Goal: Task Accomplishment & Management: Manage account settings

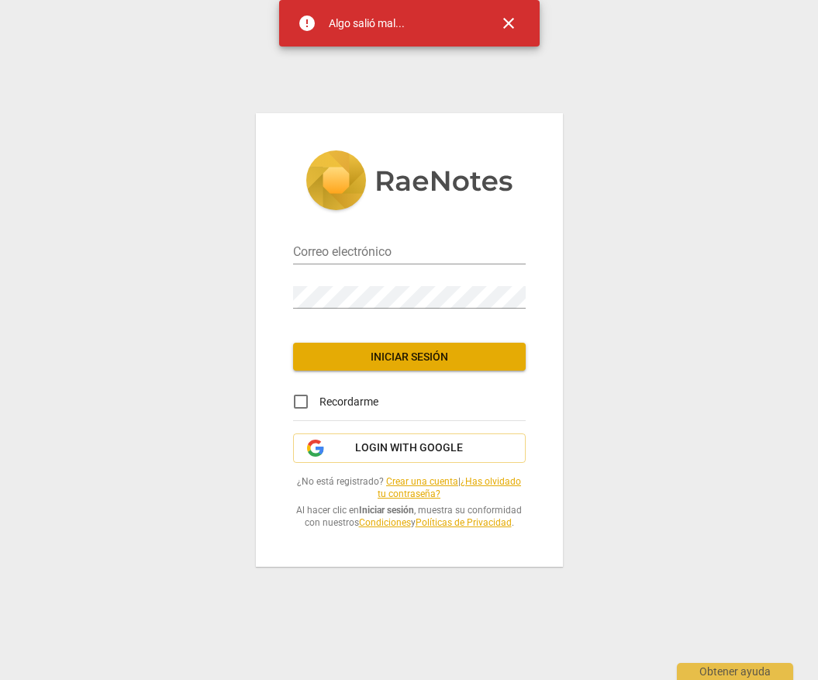
type input "[EMAIL_ADDRESS][DOMAIN_NAME]"
click at [403, 360] on span "Iniciar sesión" at bounding box center [409, 358] width 208 height 16
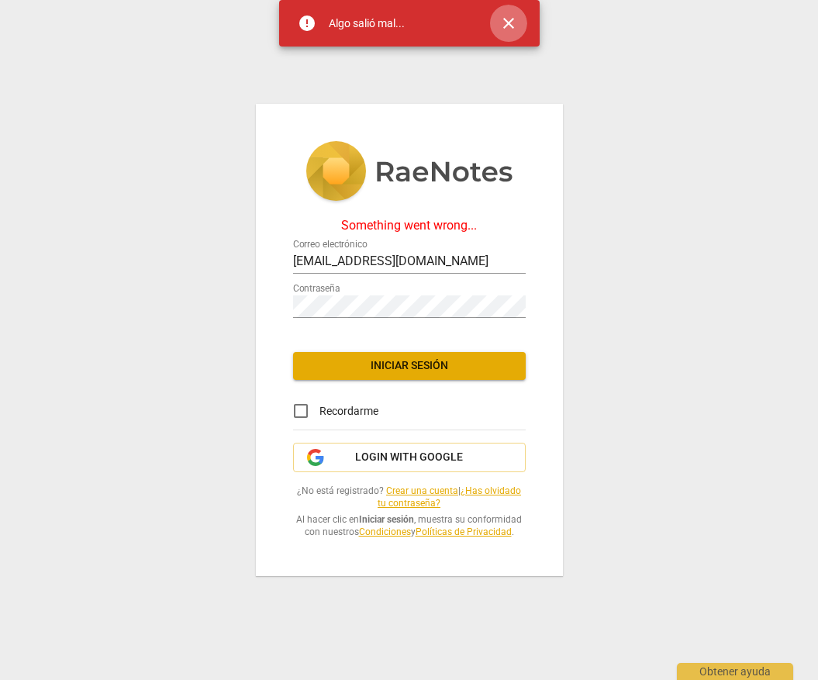
click at [510, 21] on span "close" at bounding box center [508, 23] width 19 height 19
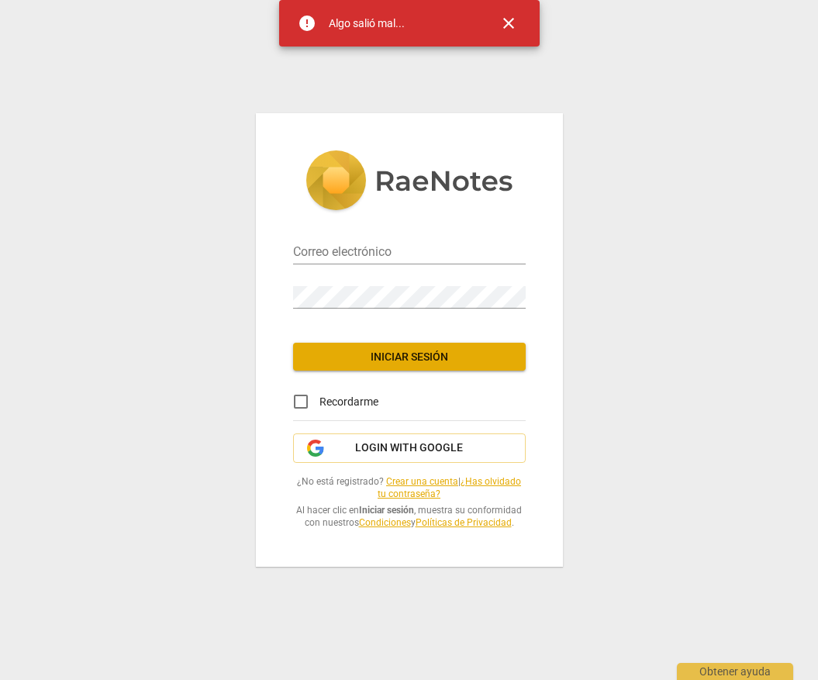
type input "[EMAIL_ADDRESS][DOMAIN_NAME]"
click at [507, 19] on span "close" at bounding box center [508, 23] width 19 height 19
